Goal: Task Accomplishment & Management: Use online tool/utility

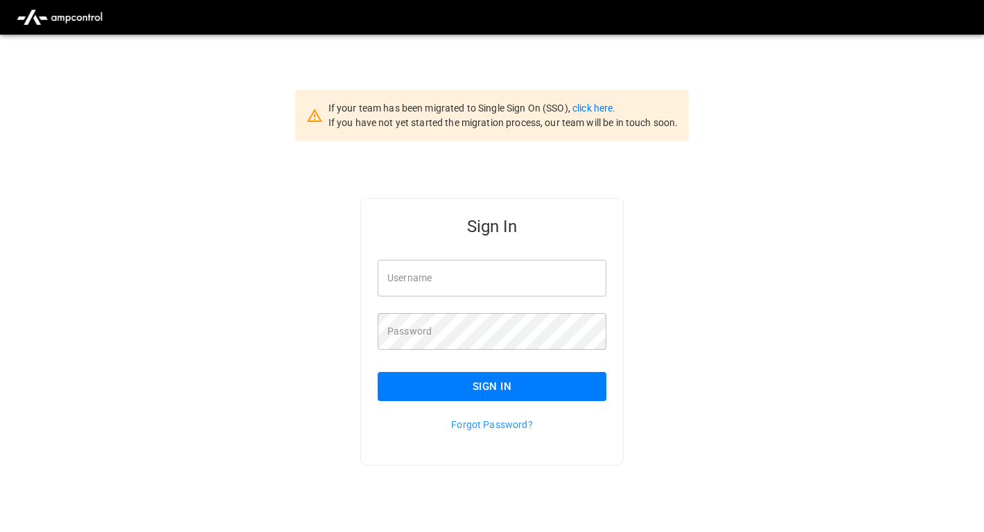
type input "**********"
click at [556, 386] on button "Sign In" at bounding box center [492, 386] width 229 height 29
